Goal: Task Accomplishment & Management: Use online tool/utility

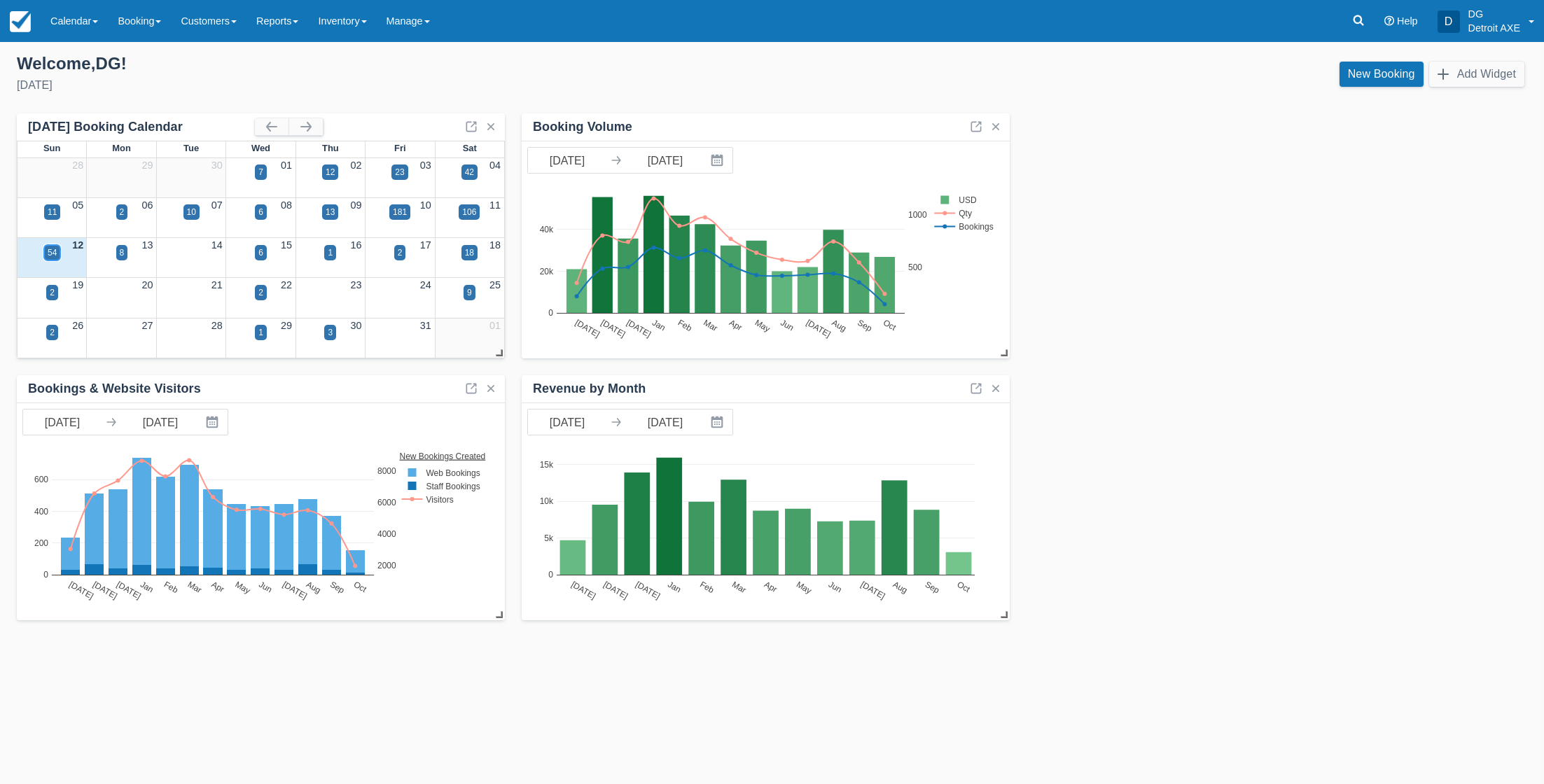
click at [48, 248] on div "54" at bounding box center [52, 253] width 9 height 12
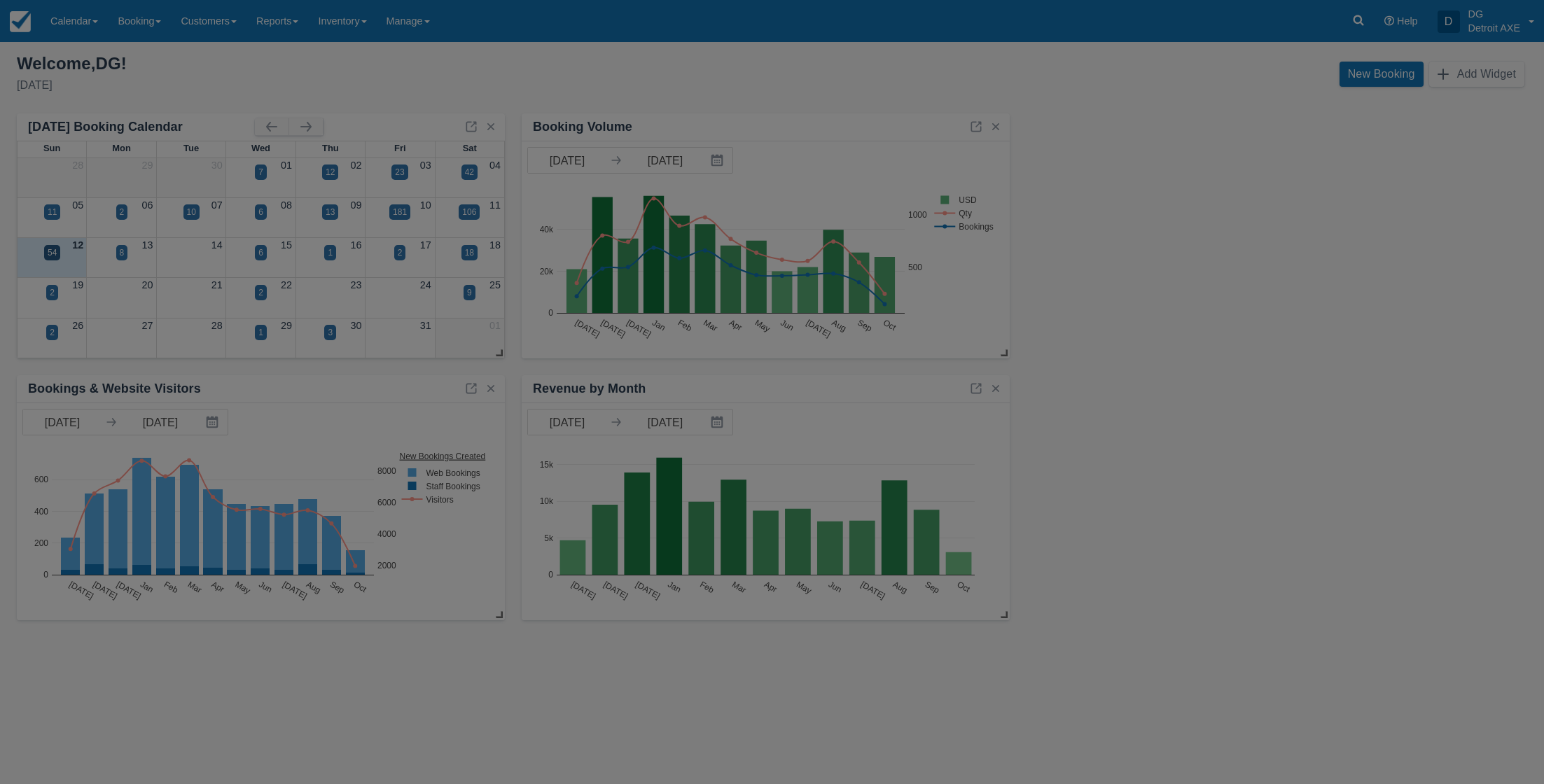
click at [47, 248] on div at bounding box center [772, 392] width 1544 height 784
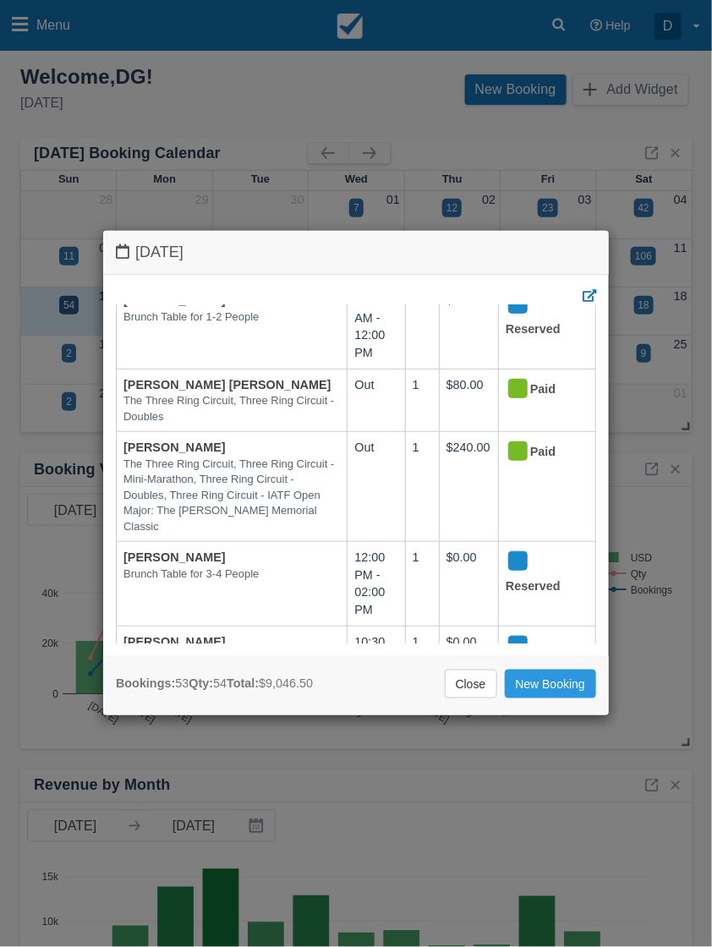
scroll to position [4476, 0]
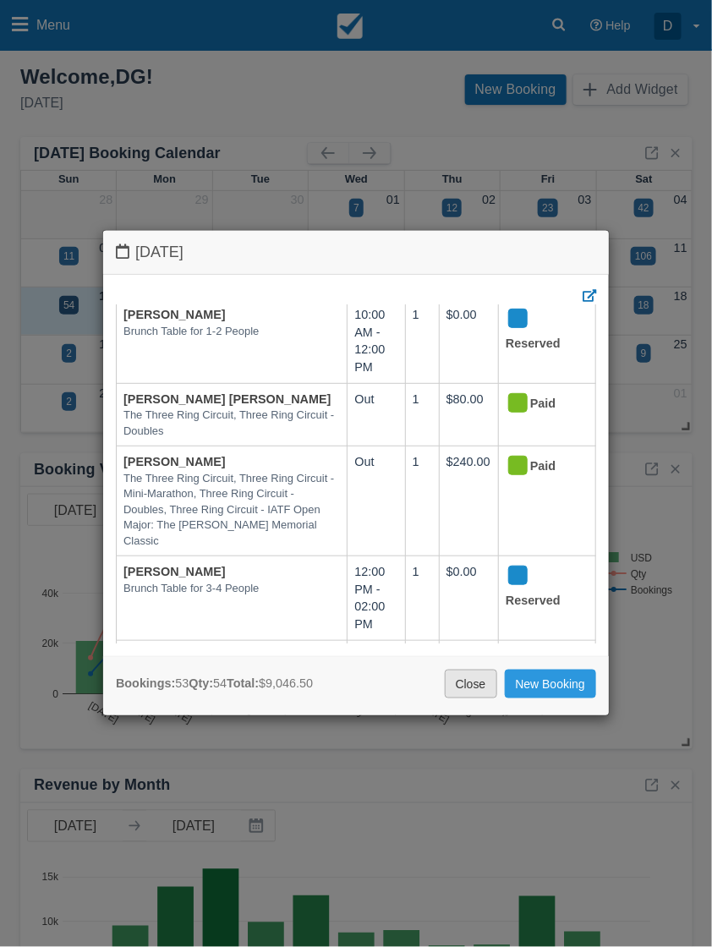
click at [458, 682] on link "Close" at bounding box center [471, 684] width 52 height 29
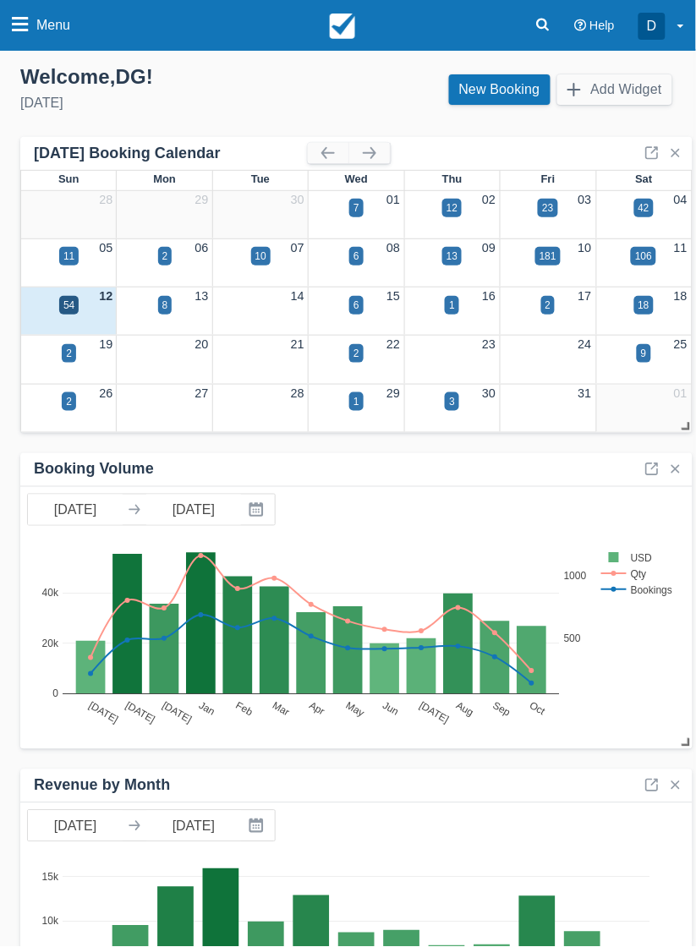
click at [66, 35] on span "Menu" at bounding box center [53, 25] width 34 height 51
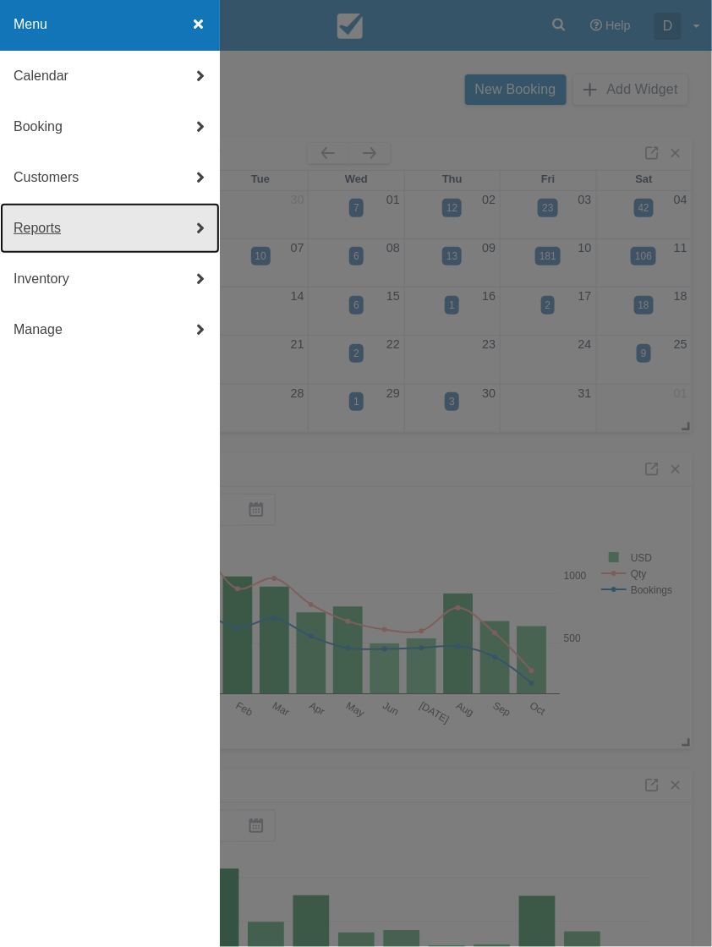
click at [120, 220] on link "Reports" at bounding box center [110, 228] width 220 height 51
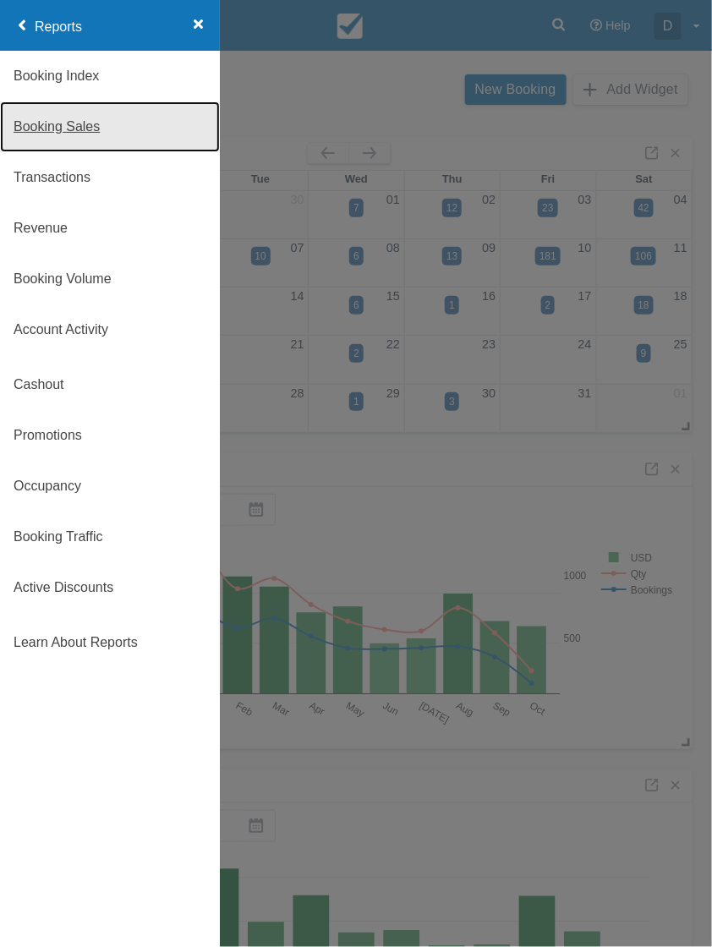
click at [85, 129] on link "Booking Sales" at bounding box center [110, 127] width 220 height 51
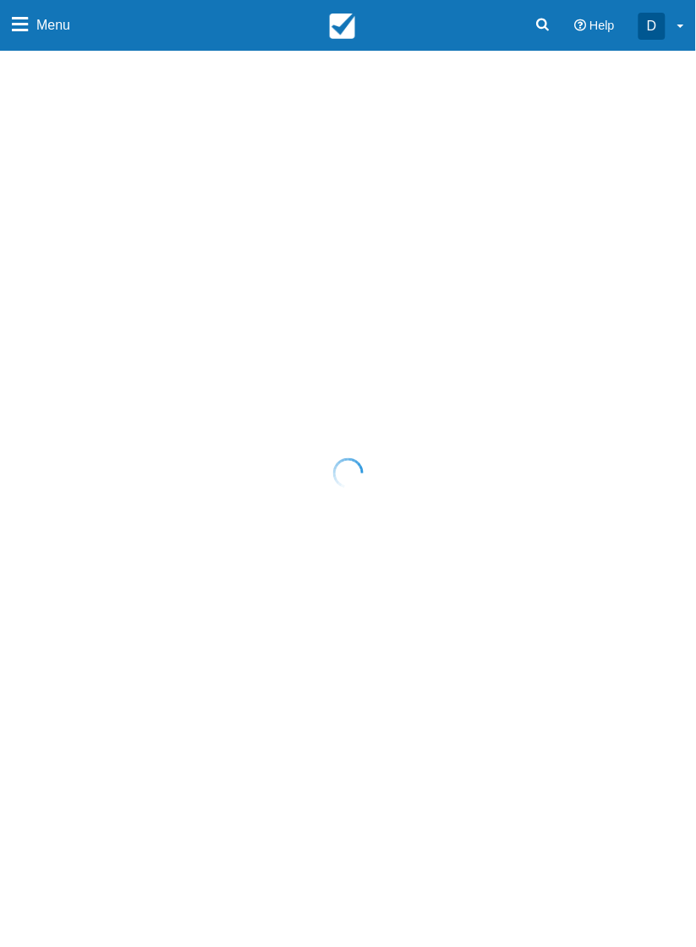
select select "20"
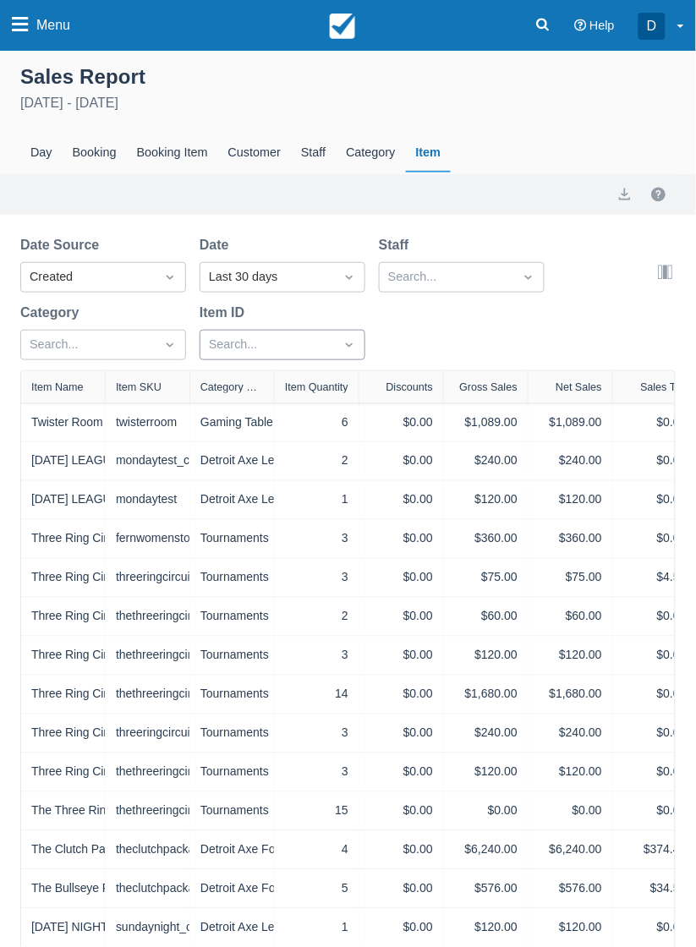
click at [255, 340] on div at bounding box center [267, 345] width 117 height 22
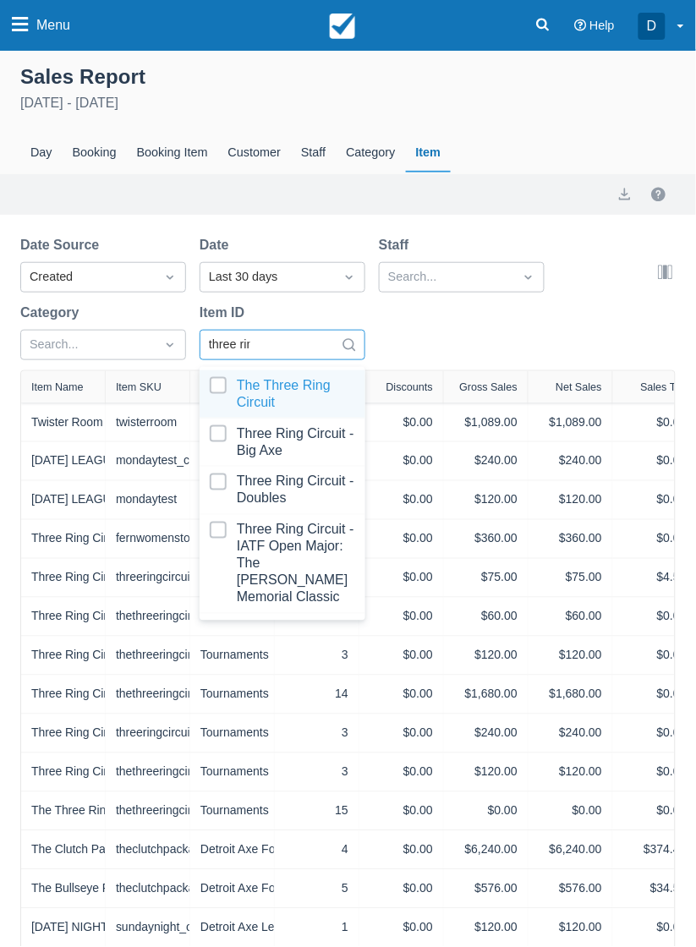
type input "three ring"
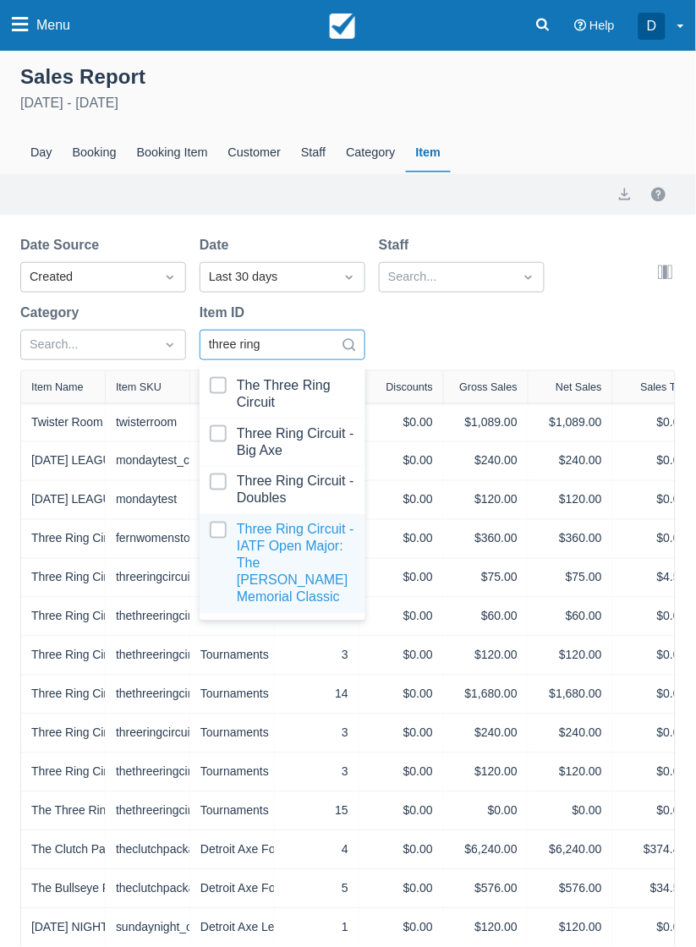
click at [281, 571] on div at bounding box center [283, 564] width 146 height 85
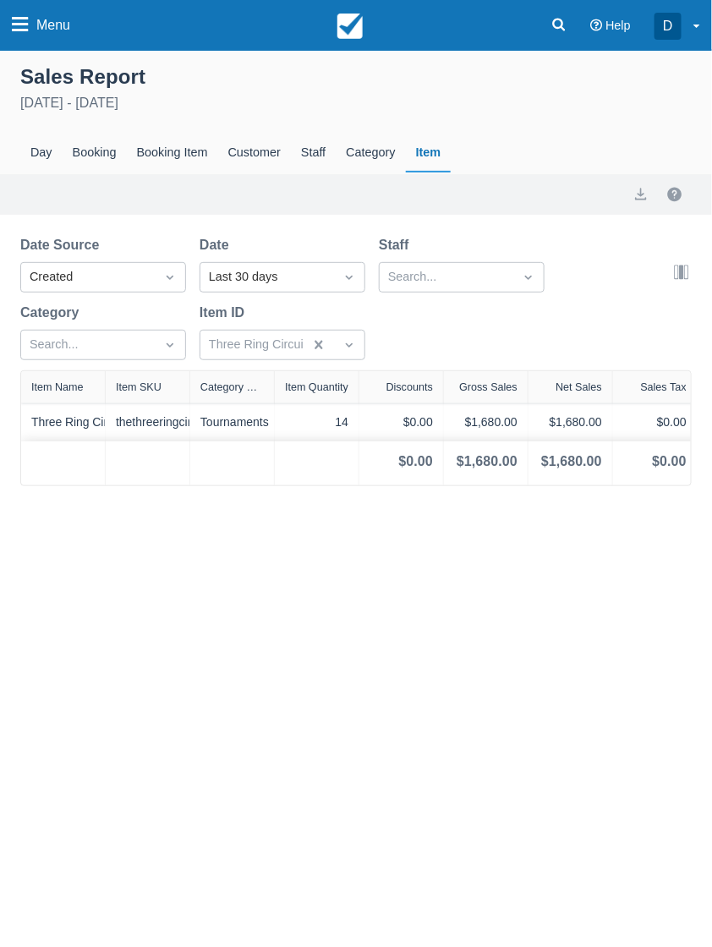
click at [472, 349] on div "Date Source Created Date Last 30 days Staff Search... Category Search... Item I…" at bounding box center [345, 302] width 651 height 135
click at [263, 268] on div "Last 30 days" at bounding box center [267, 277] width 117 height 19
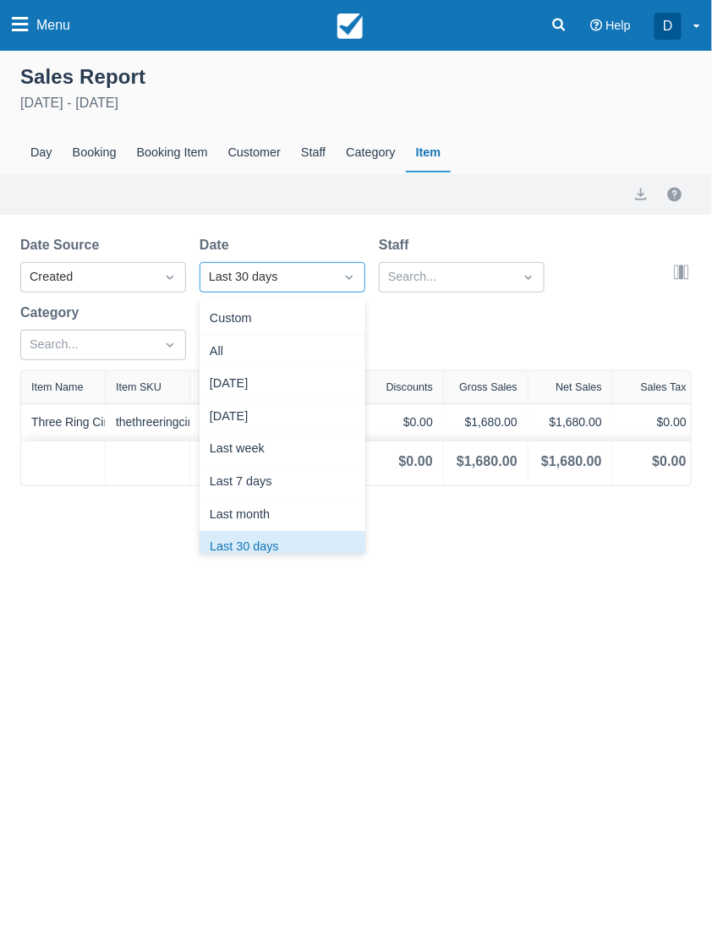
scroll to position [23, 0]
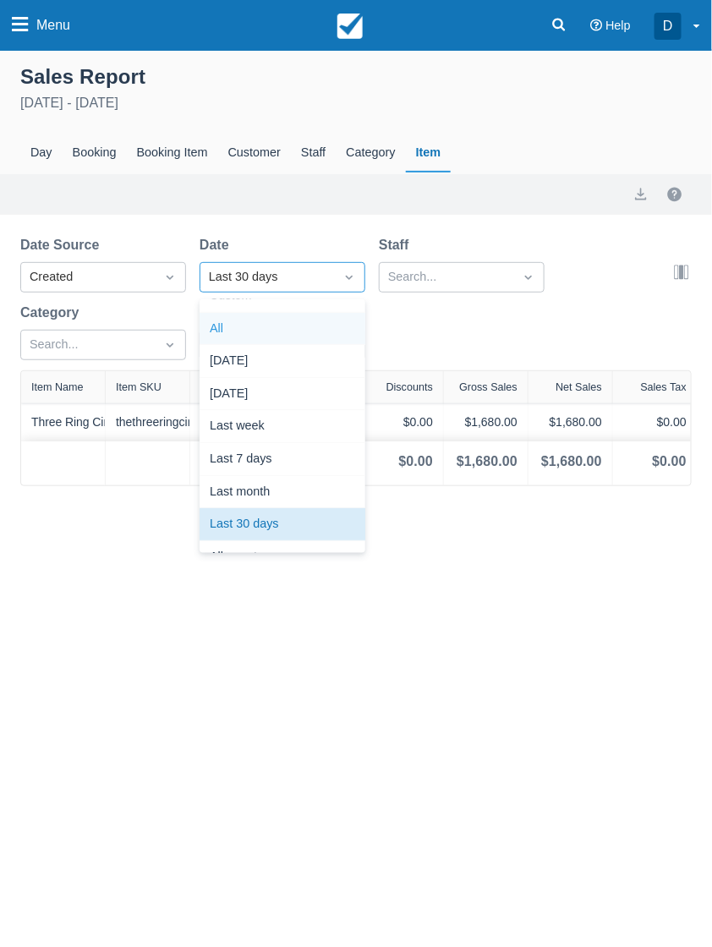
click at [259, 332] on div "All" at bounding box center [283, 329] width 166 height 33
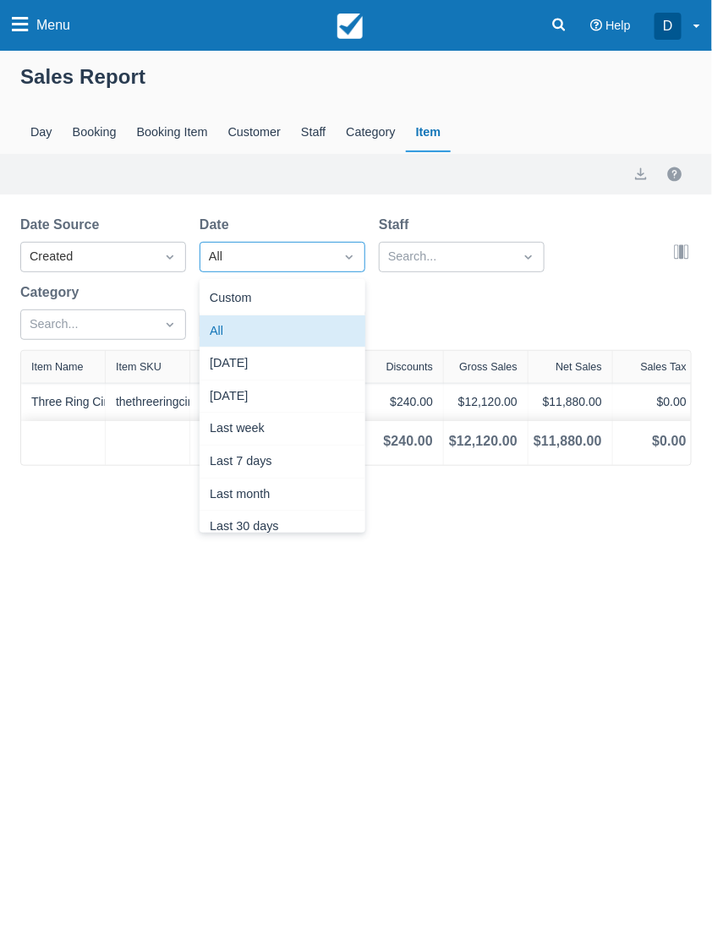
click at [280, 256] on div "All" at bounding box center [267, 257] width 117 height 19
click at [279, 300] on div "Custom" at bounding box center [283, 299] width 166 height 33
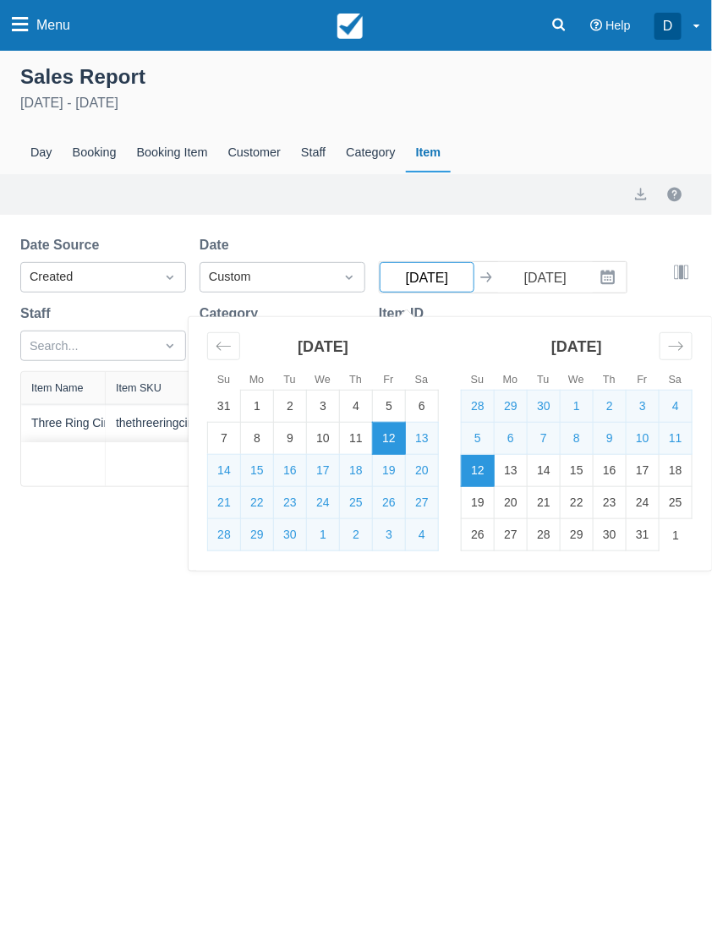
click at [434, 282] on input "09/12/25" at bounding box center [427, 277] width 95 height 30
type input "08/01/25"
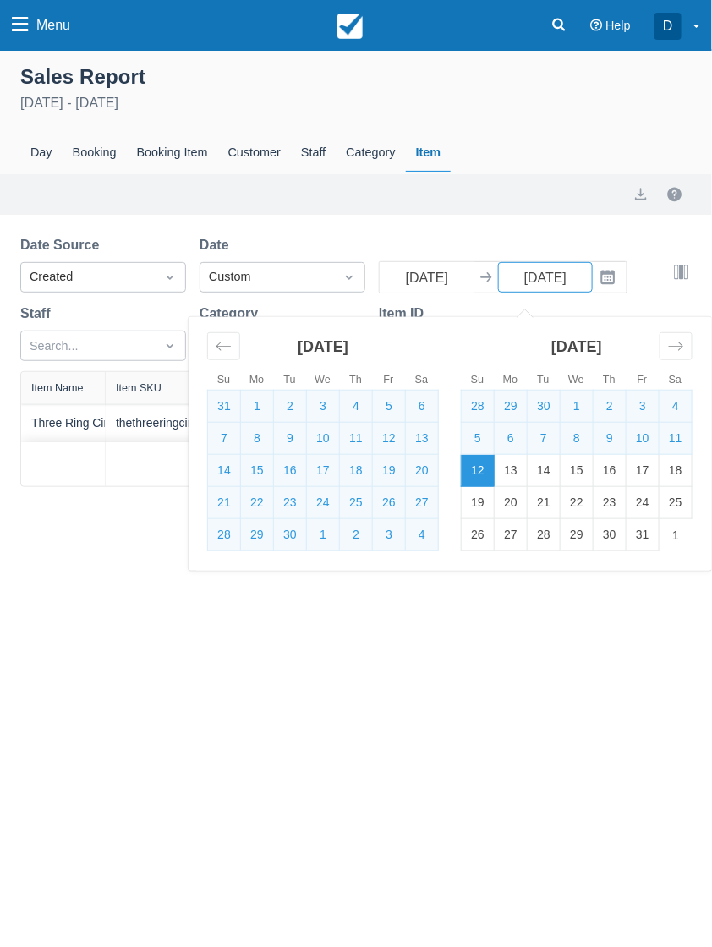
click at [464, 235] on div "Date Source Created Date Custom 08/01/25 Navigate forward to interact with the …" at bounding box center [345, 303] width 651 height 136
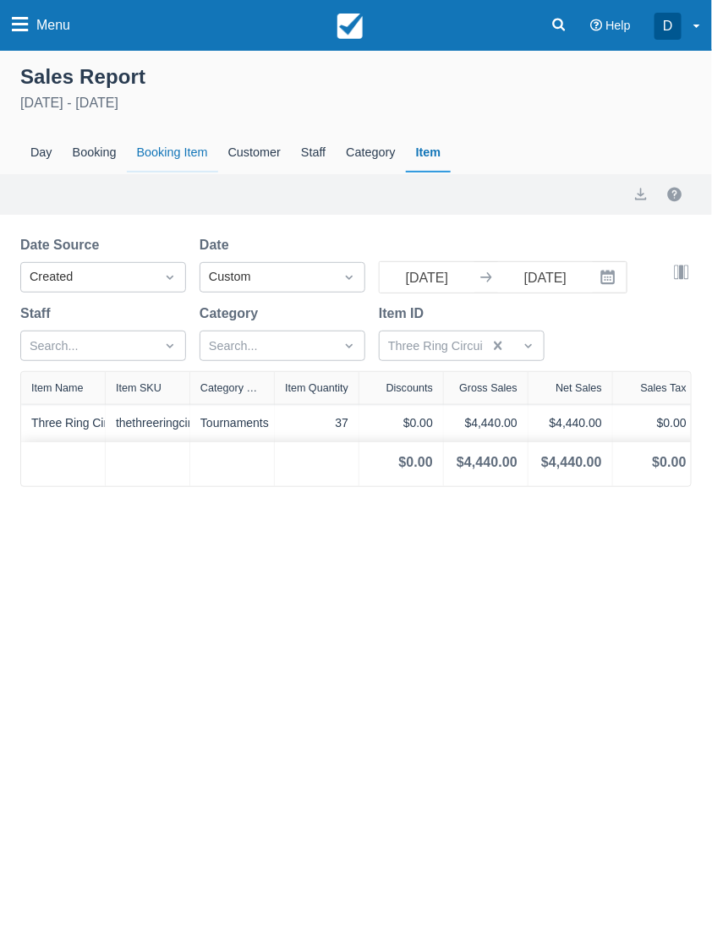
click at [178, 155] on div "Booking Item" at bounding box center [172, 153] width 91 height 39
select select "20"
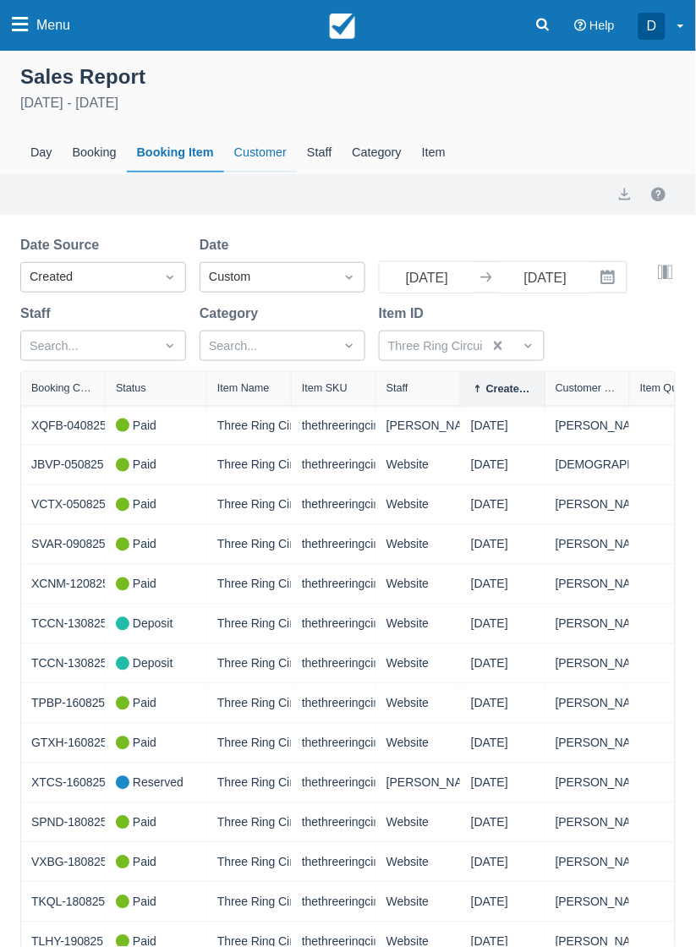
click at [255, 146] on div "Customer" at bounding box center [260, 153] width 73 height 39
select select "20"
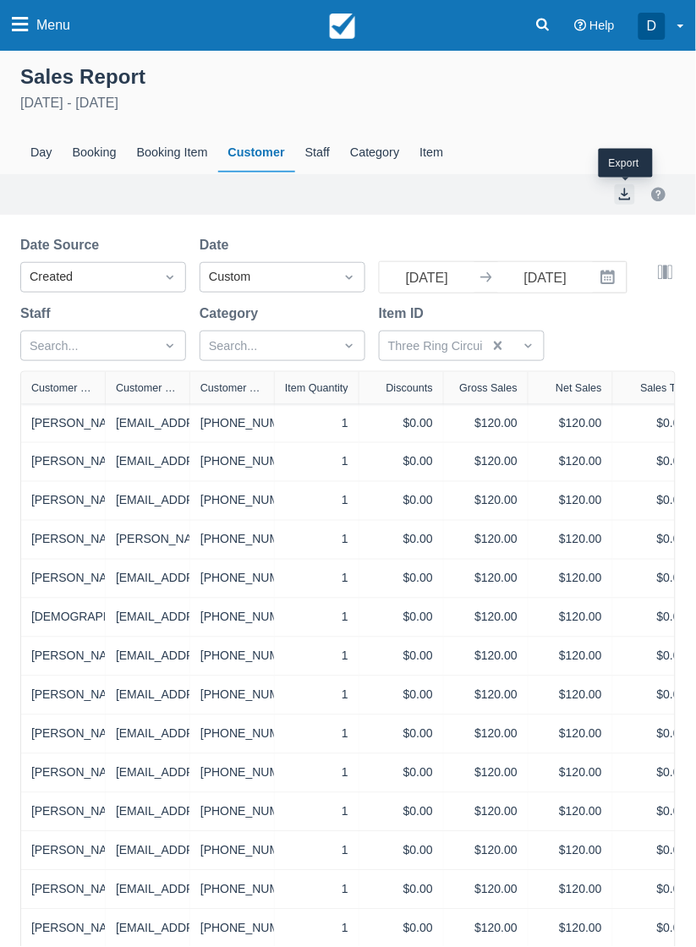
click at [623, 195] on button "export" at bounding box center [625, 194] width 20 height 20
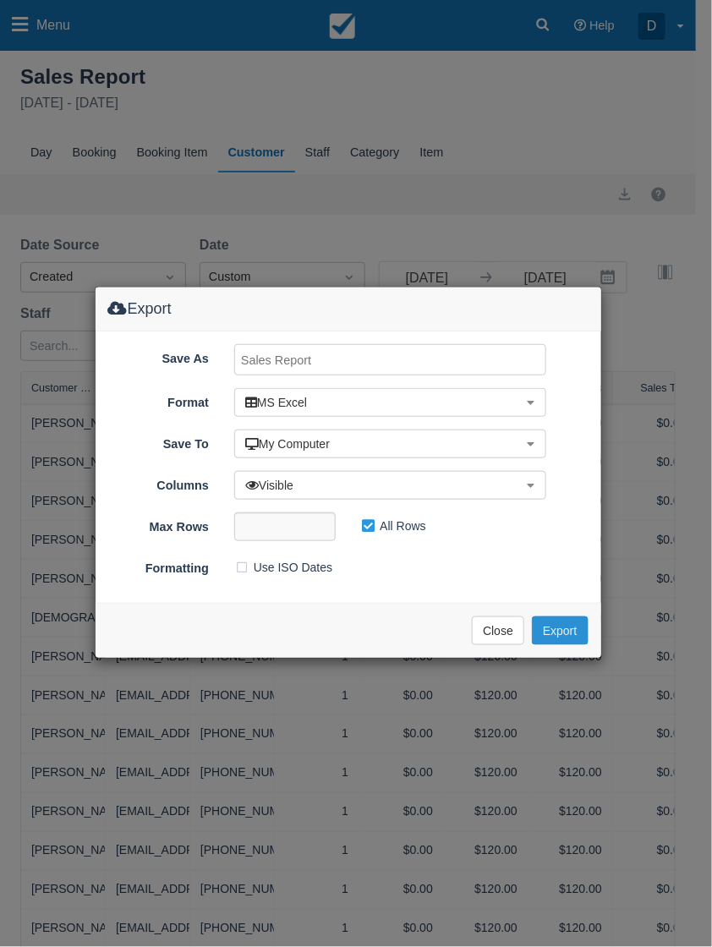
click at [568, 630] on button "Export" at bounding box center [560, 631] width 56 height 29
